Goal: Find specific page/section: Find specific page/section

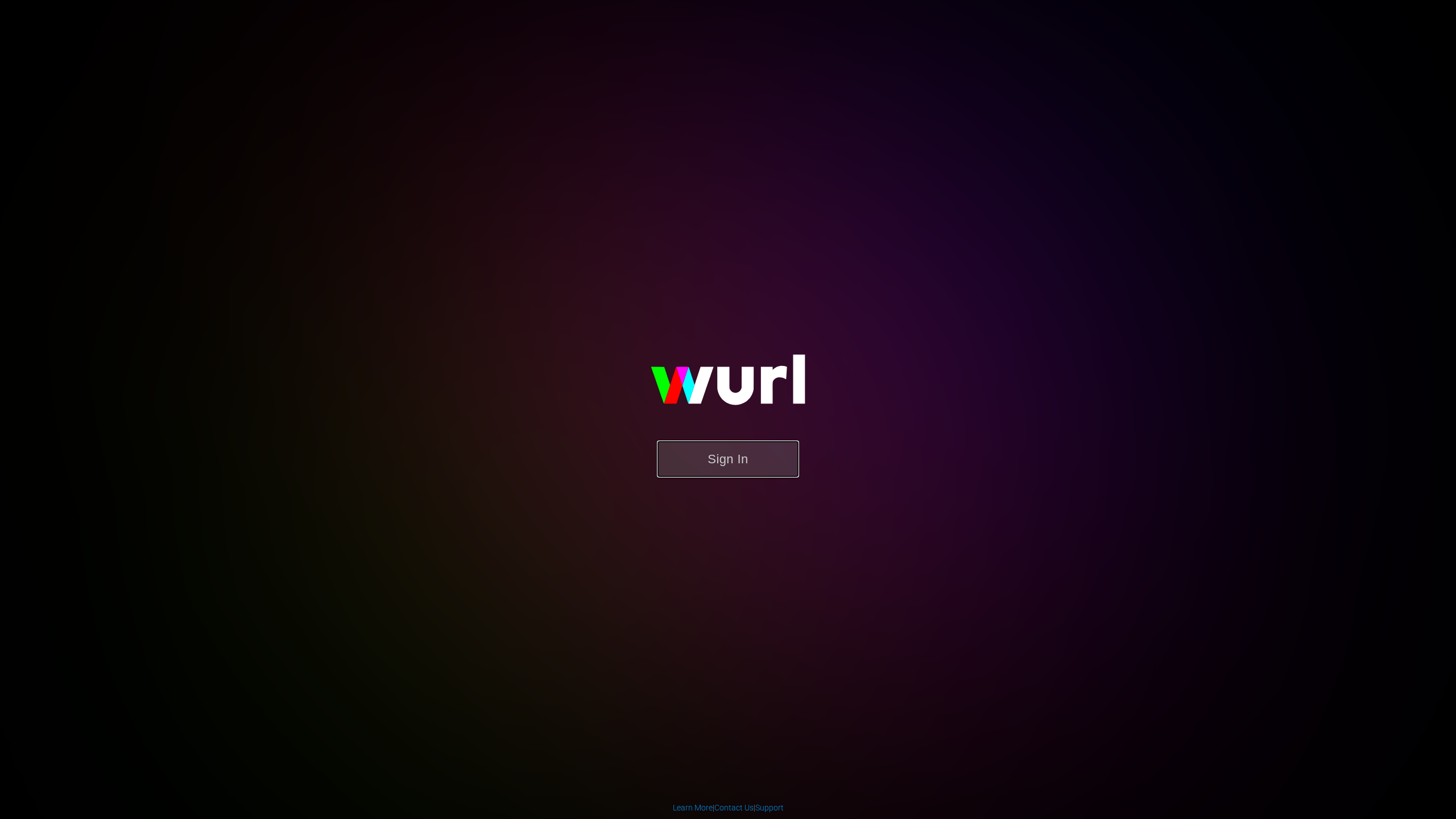
click at [711, 469] on button "Sign In" at bounding box center [728, 459] width 142 height 37
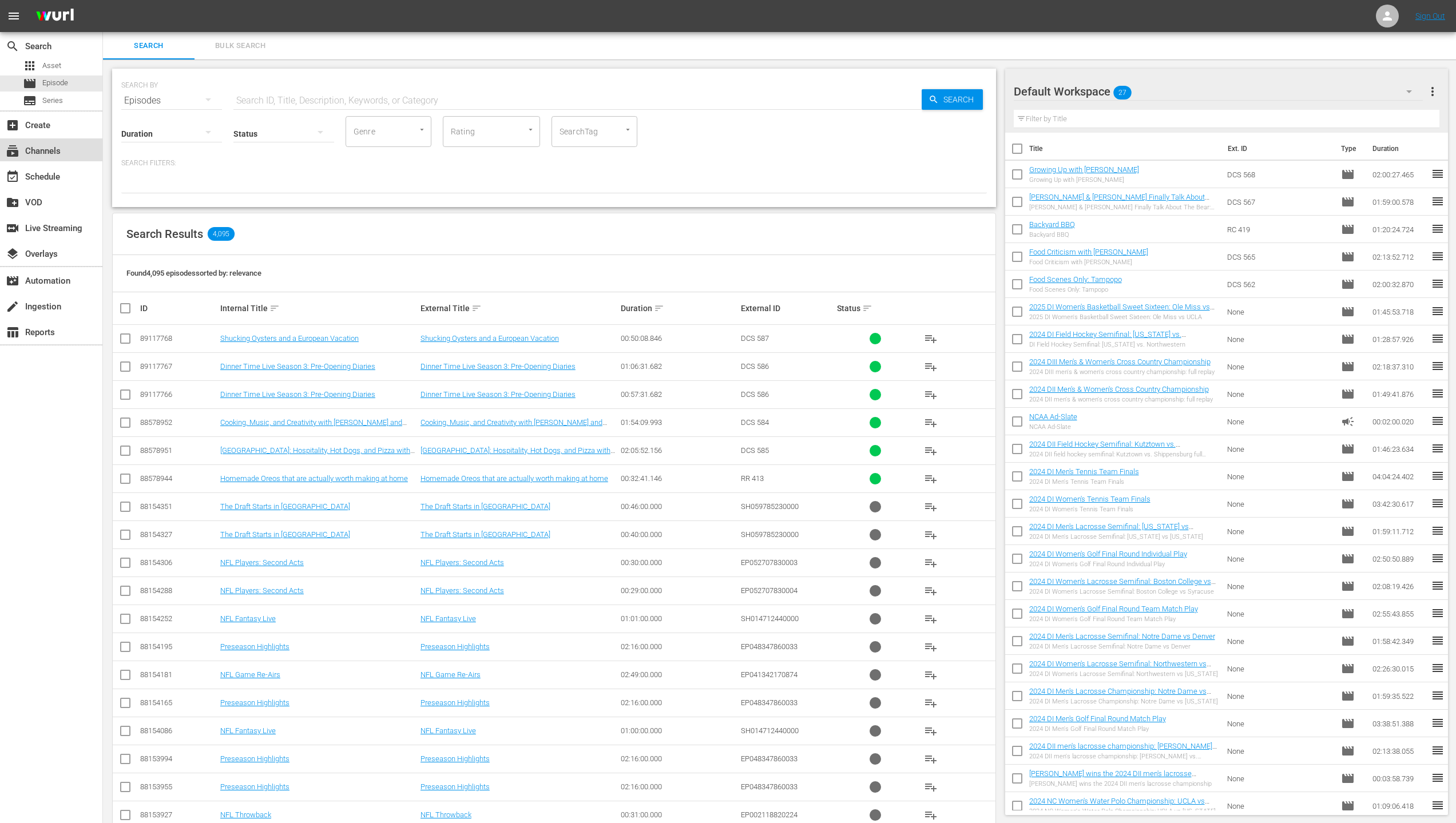
click at [63, 149] on div "subscriptions Channels" at bounding box center [32, 149] width 64 height 10
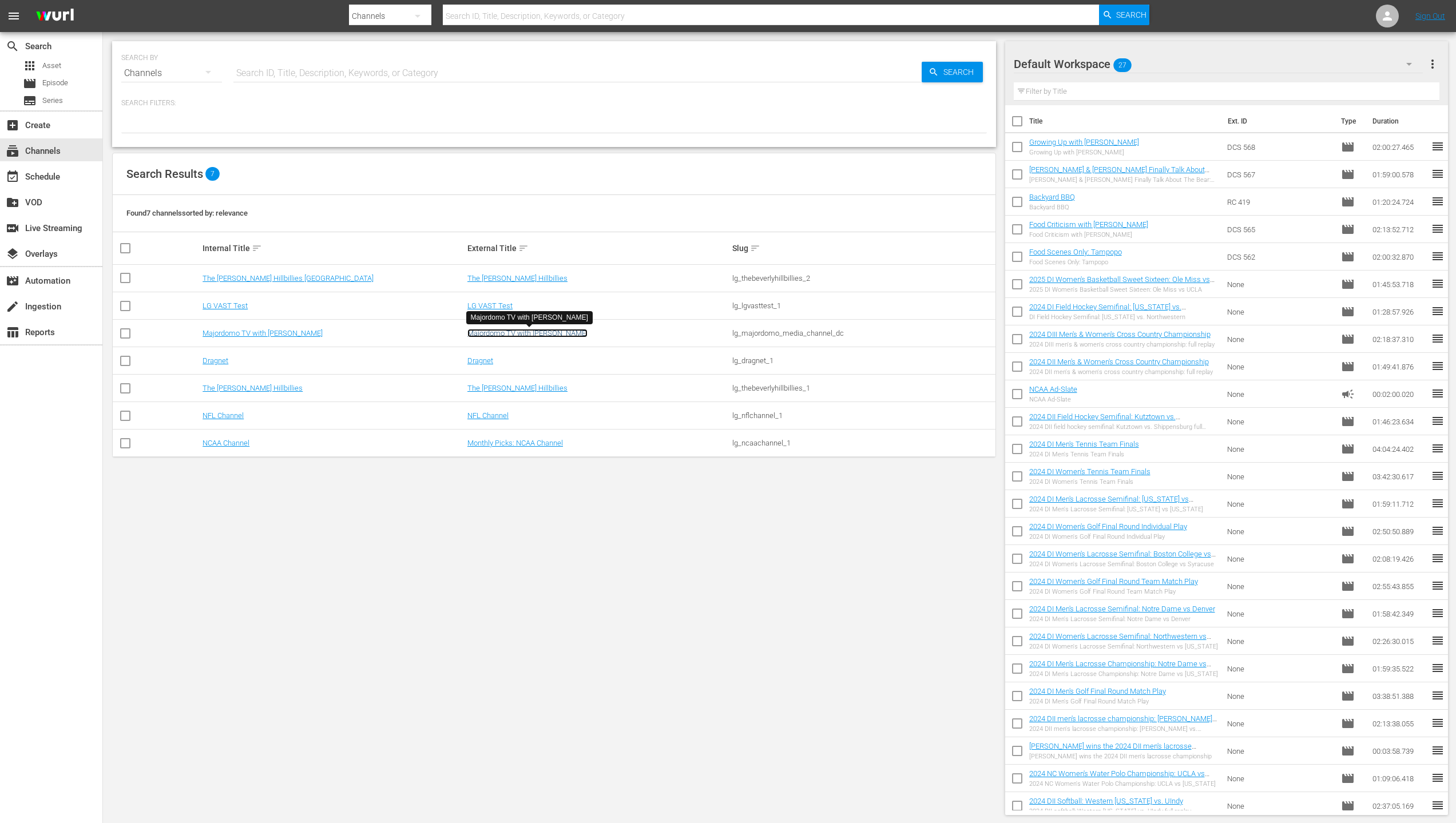
click at [507, 334] on link "Majordomo TV with [PERSON_NAME]" at bounding box center [527, 333] width 120 height 9
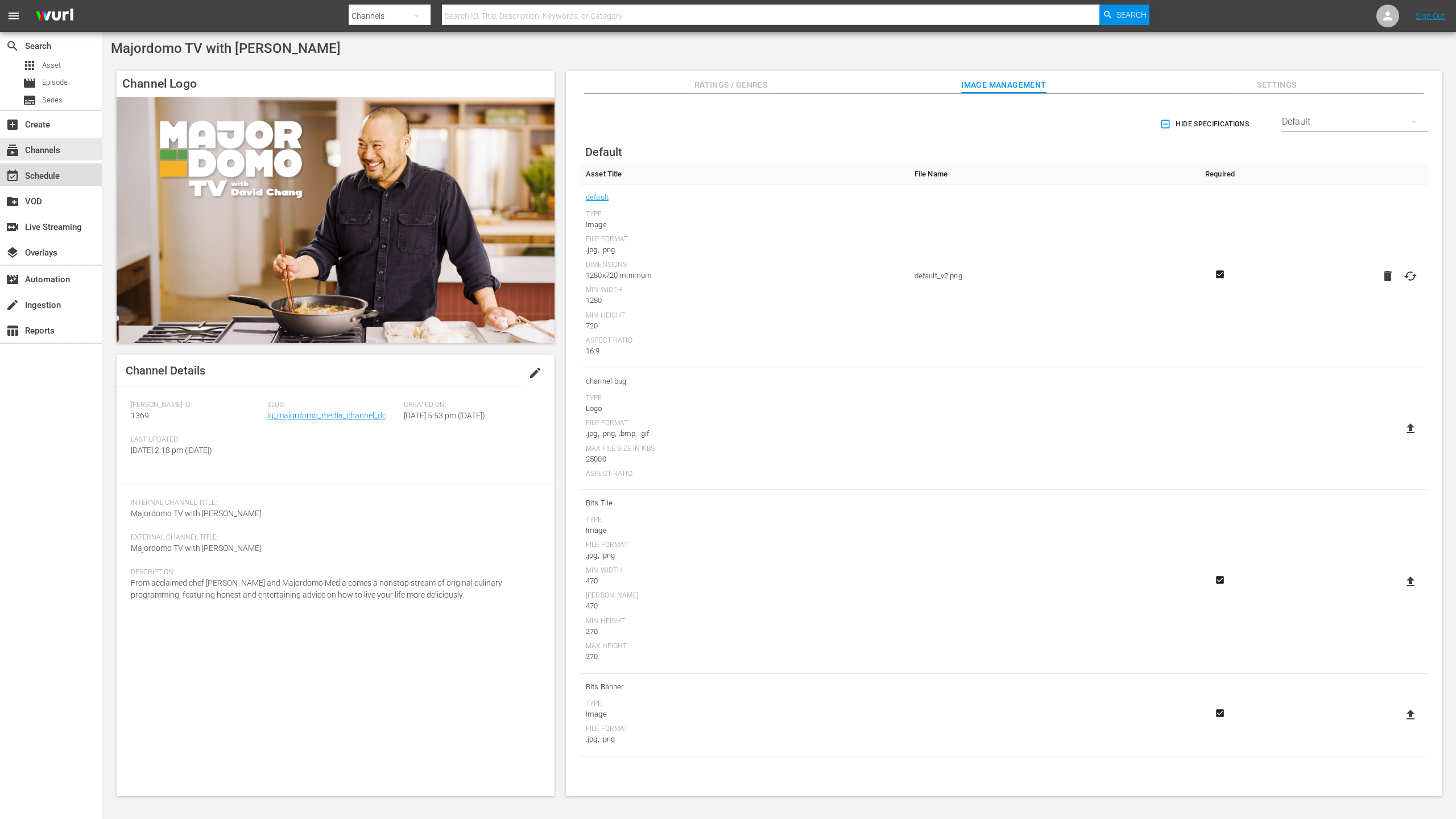
click at [65, 176] on div "event_available Schedule" at bounding box center [51, 175] width 102 height 23
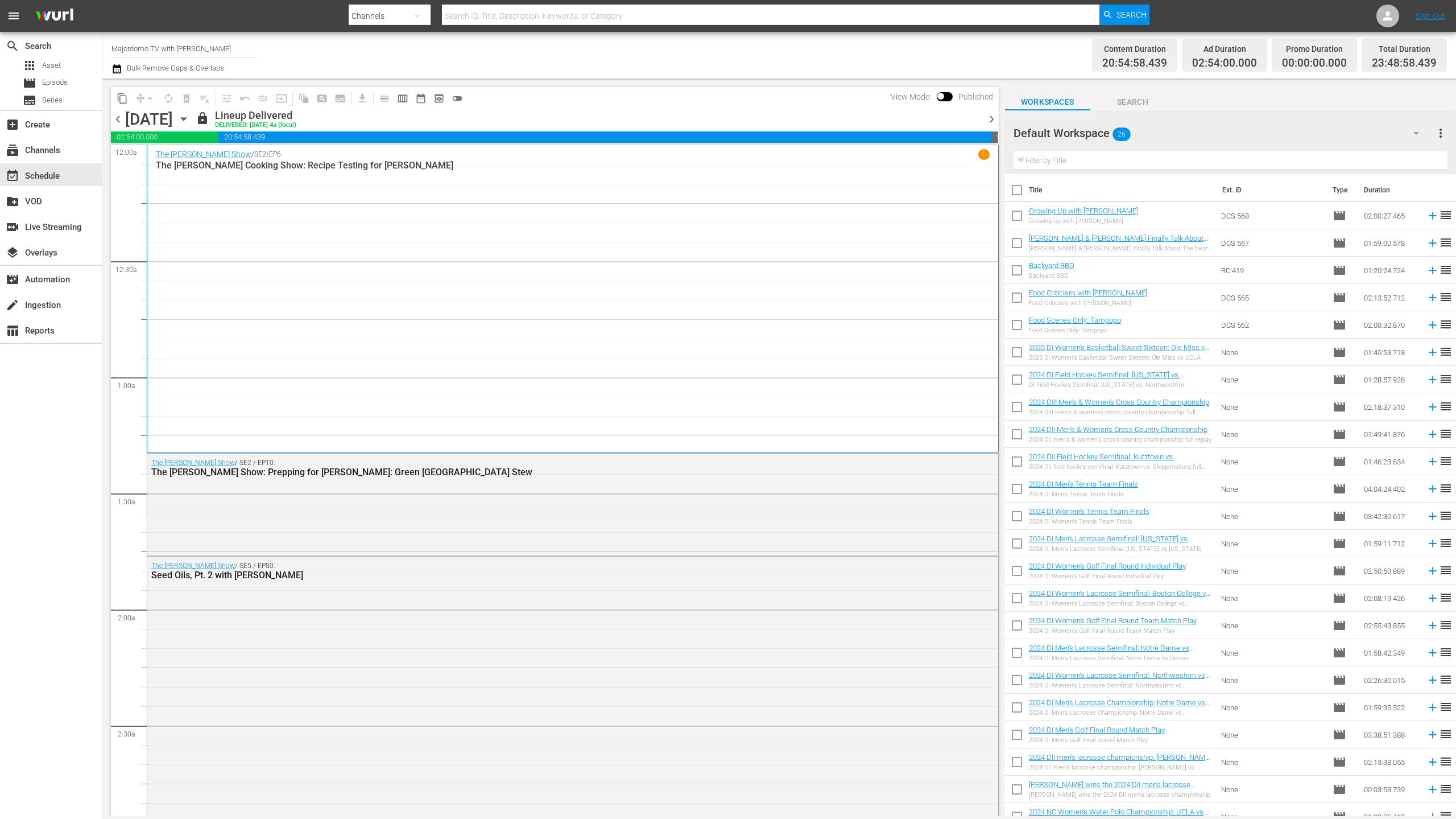
click at [1063, 139] on div at bounding box center [1055, 134] width 82 height 28
click at [1417, 132] on icon "button" at bounding box center [1416, 134] width 6 height 3
click at [1128, 164] on div "Majordomo TV With [PERSON_NAME] (360)" at bounding box center [1108, 166] width 162 height 18
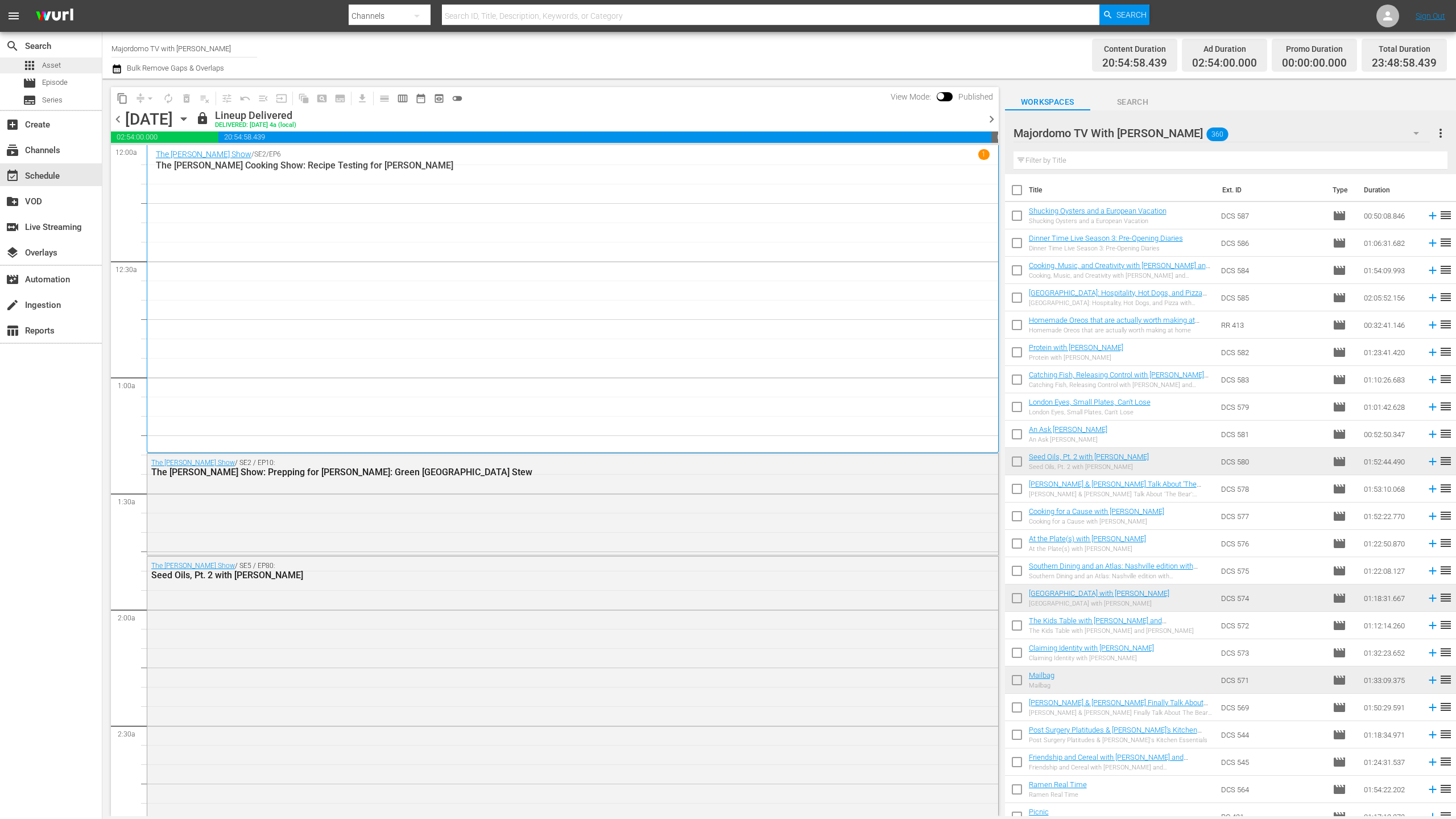
click at [76, 61] on div "apps Asset" at bounding box center [51, 66] width 102 height 16
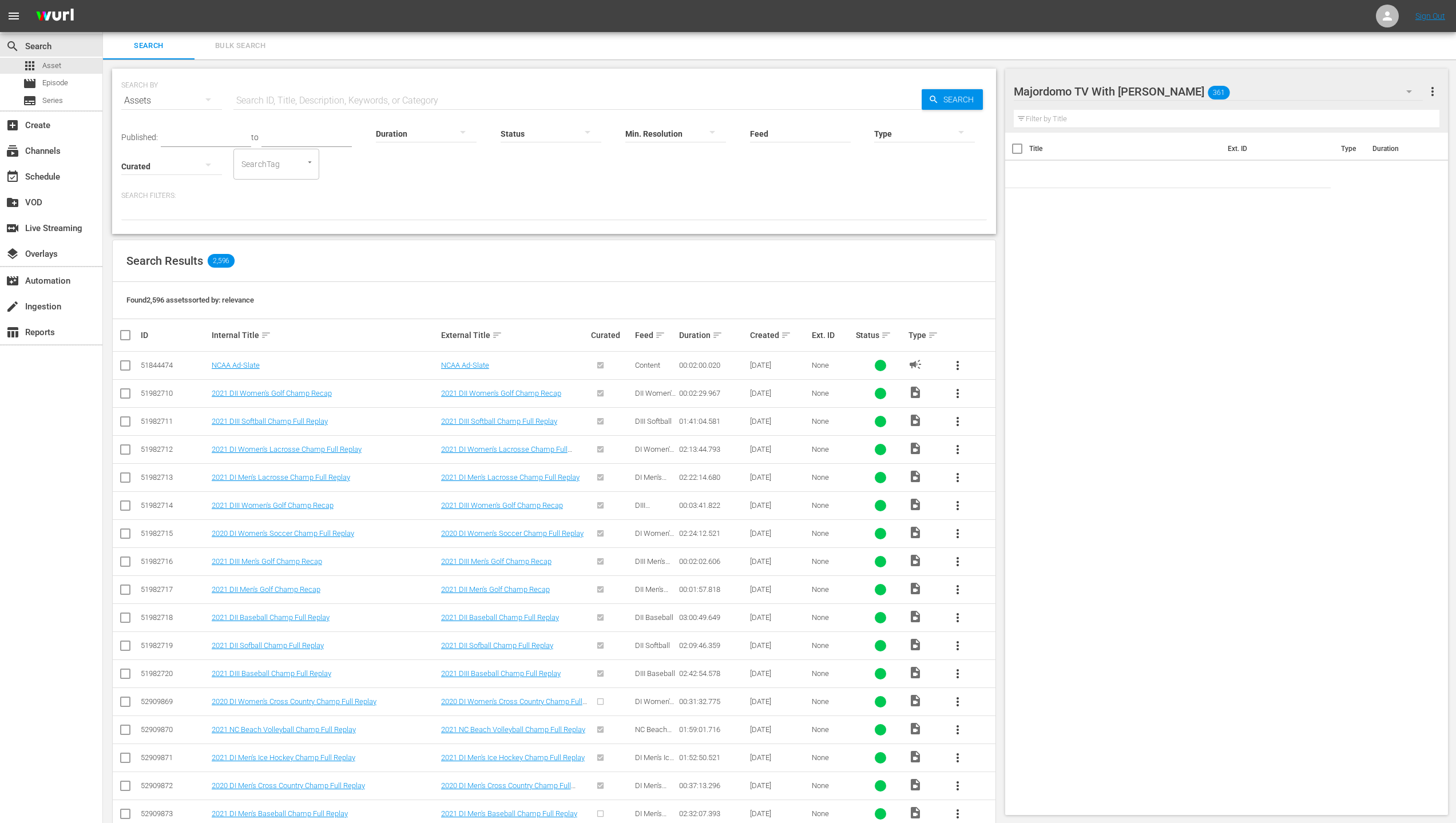
click at [779, 336] on div "Created sort" at bounding box center [779, 335] width 58 height 14
